Goal: Task Accomplishment & Management: Manage account settings

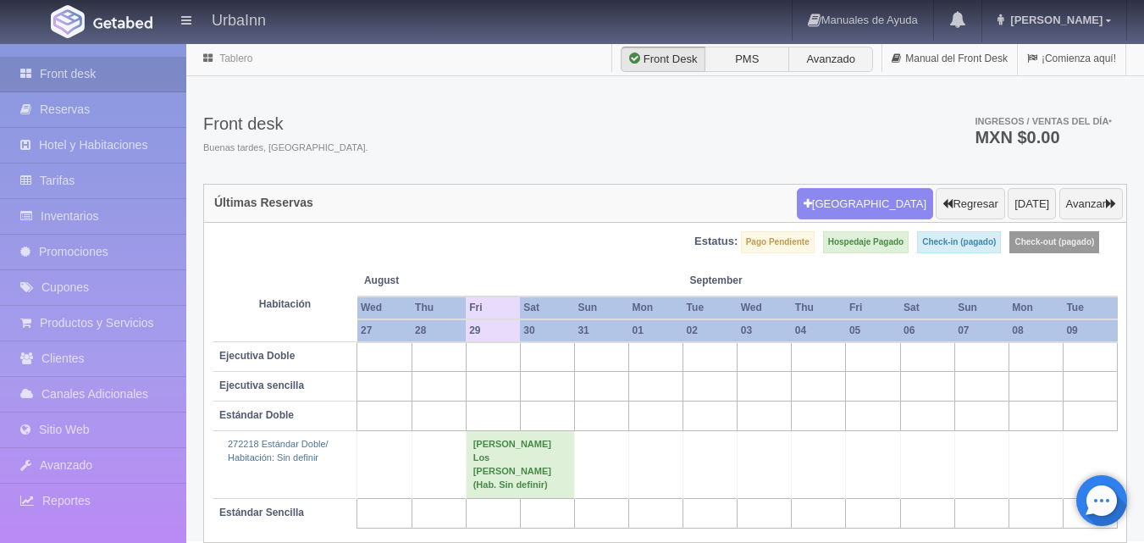
scroll to position [21, 0]
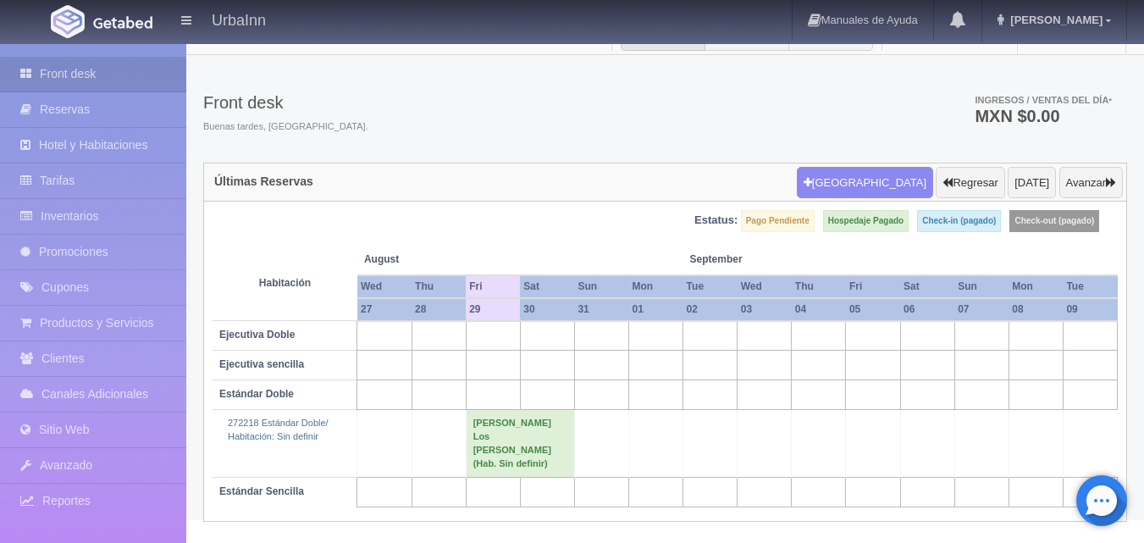
click at [511, 435] on td "[PERSON_NAME] Los [PERSON_NAME] (Hab. Sin definir)" at bounding box center [520, 444] width 108 height 68
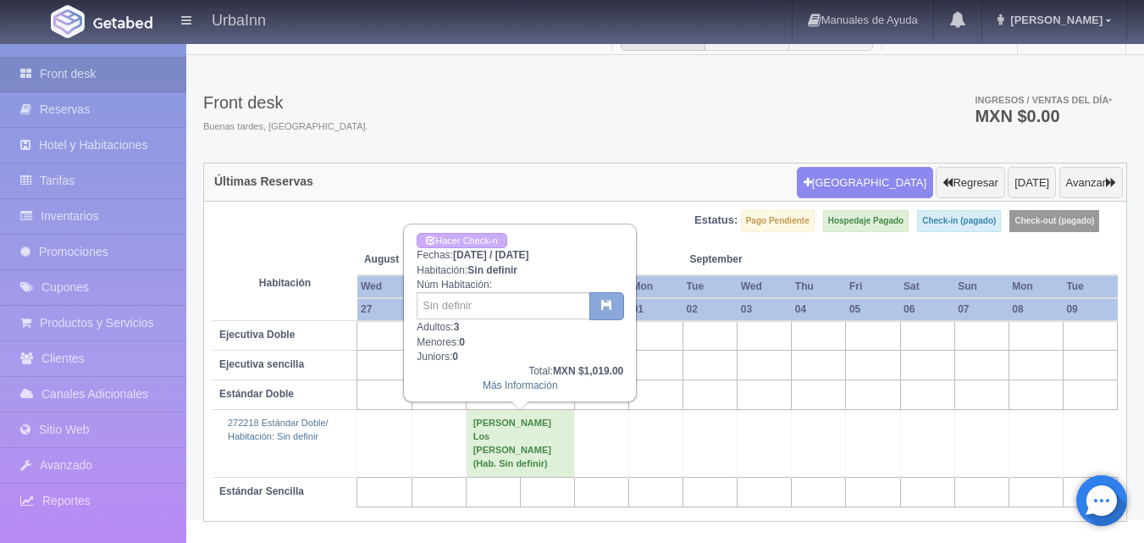
click at [611, 309] on icon "button" at bounding box center [606, 304] width 11 height 11
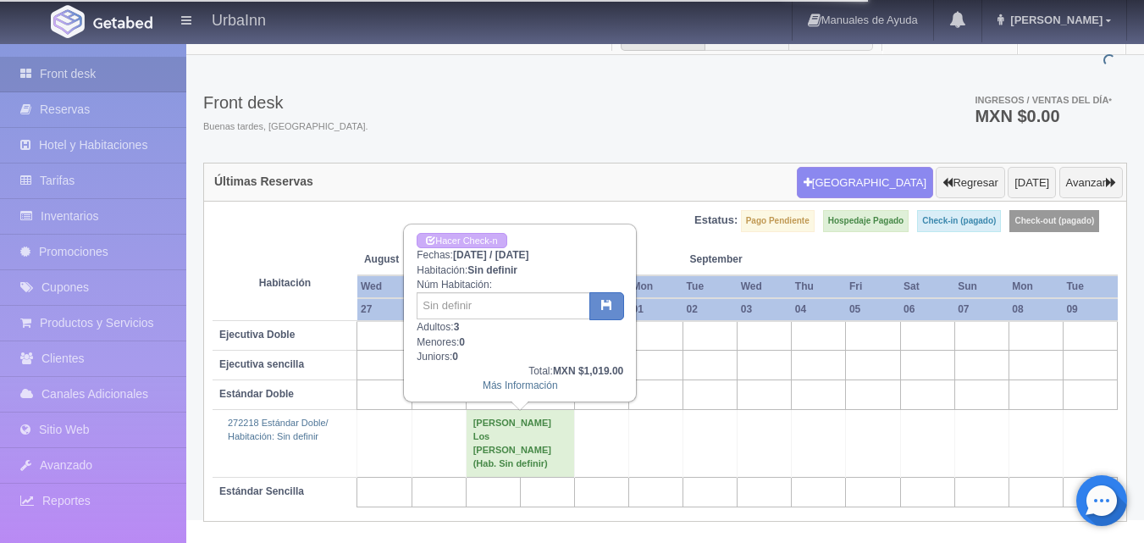
click at [505, 355] on div "Hacer Check-n Fechas: [DATE] / [DATE] Habitación: Sin definir Núm Habitación: A…" at bounding box center [520, 312] width 230 height 175
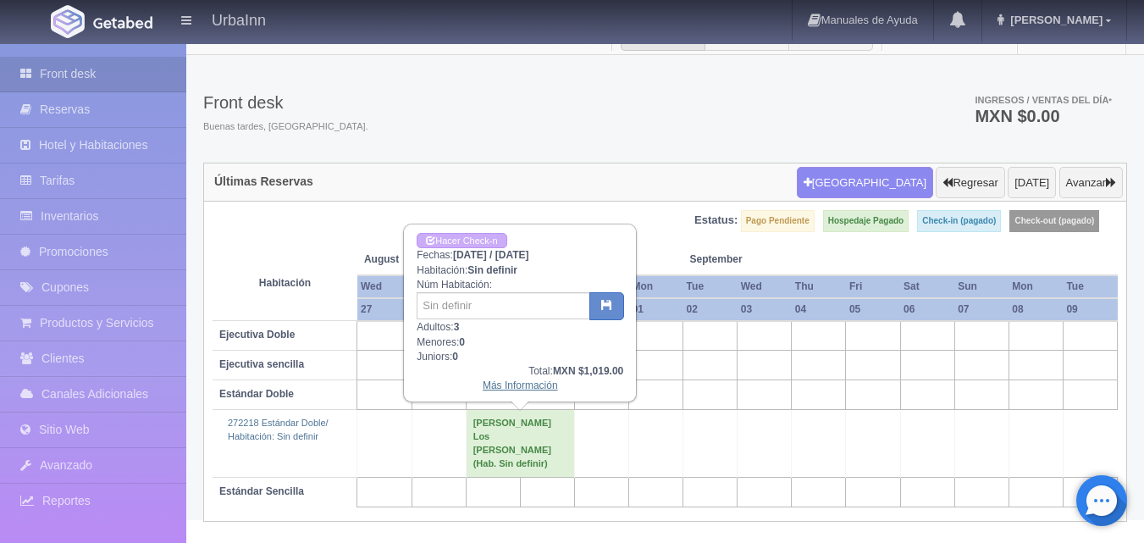
click at [504, 385] on link "Más Información" at bounding box center [520, 385] width 75 height 12
click at [516, 385] on link "Más Información" at bounding box center [520, 385] width 75 height 12
